Goal: Task Accomplishment & Management: Manage account settings

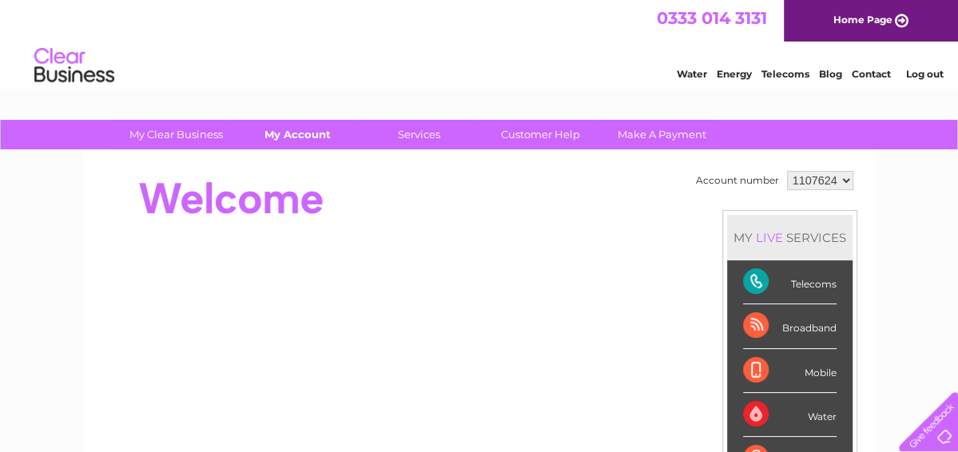
click at [296, 137] on link "My Account" at bounding box center [298, 135] width 132 height 30
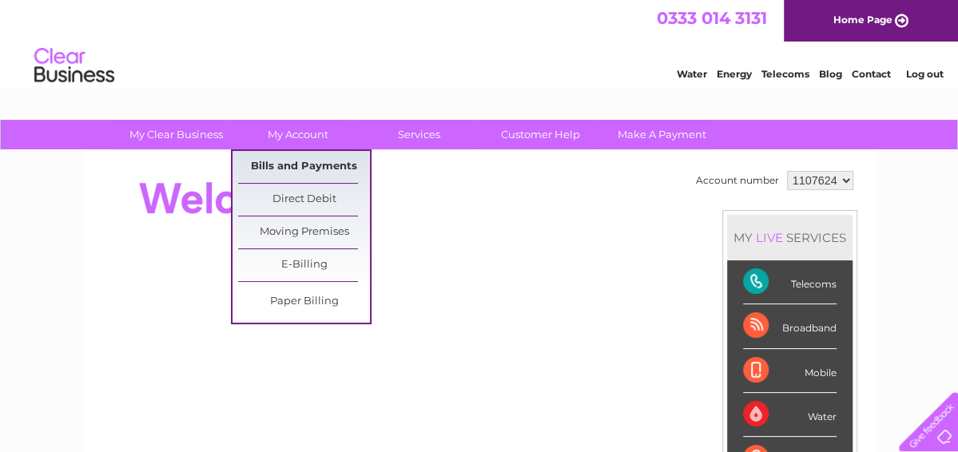
click at [320, 162] on link "Bills and Payments" at bounding box center [304, 167] width 132 height 32
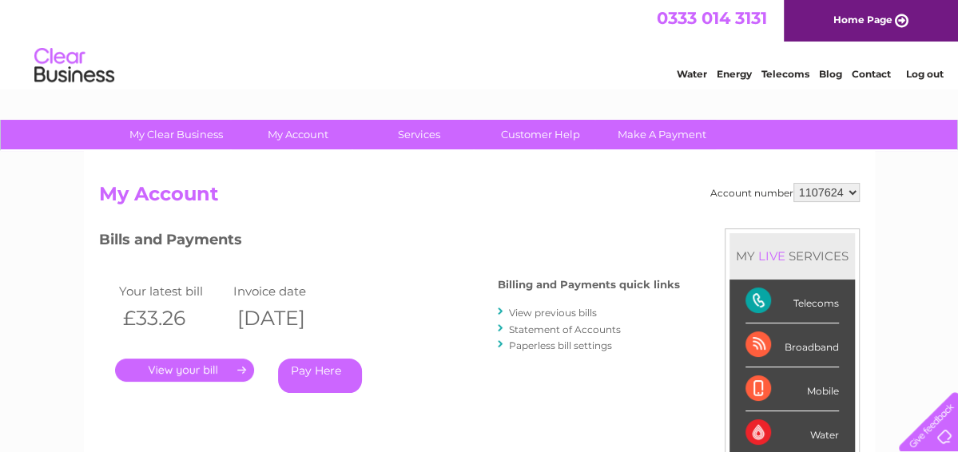
click at [842, 197] on select "1107624 1127676" at bounding box center [826, 192] width 66 height 19
select select "1127676"
click at [795, 183] on select "1107624 1127676" at bounding box center [826, 192] width 66 height 19
click at [194, 374] on link "." at bounding box center [184, 370] width 139 height 23
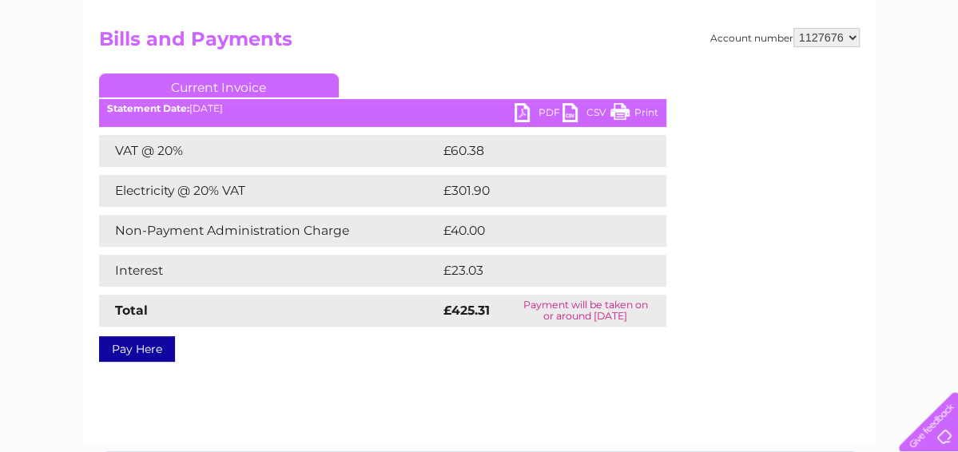
scroll to position [157, 0]
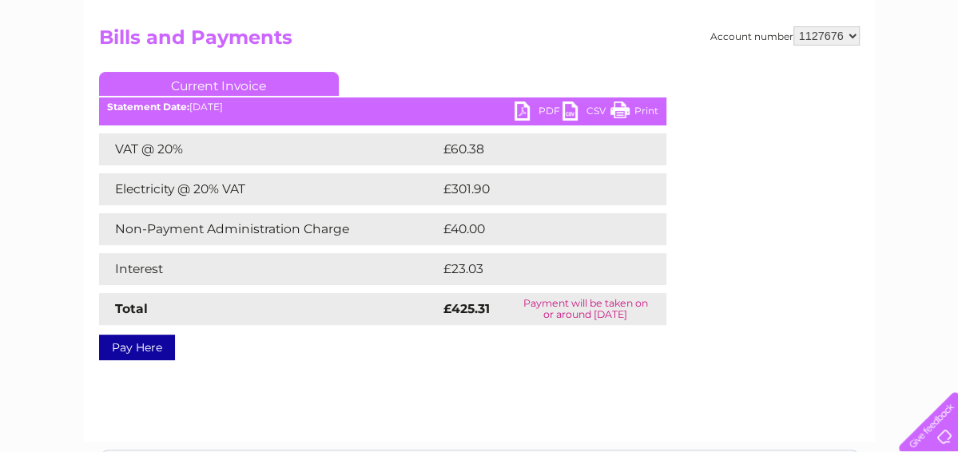
click at [524, 111] on link "PDF" at bounding box center [539, 112] width 48 height 23
click at [543, 111] on link "PDF" at bounding box center [539, 112] width 48 height 23
